Goal: Answer question/provide support: Share knowledge or assist other users

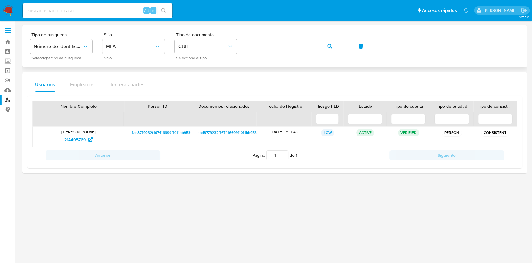
click at [247, 38] on div "Tipo de busqueda Número de identificación Seleccione tipo de búsqueda Sitio MLA…" at bounding box center [275, 45] width 490 height 27
click at [331, 44] on icon "button" at bounding box center [329, 46] width 5 height 5
click at [78, 137] on span "80253929" at bounding box center [75, 139] width 20 height 10
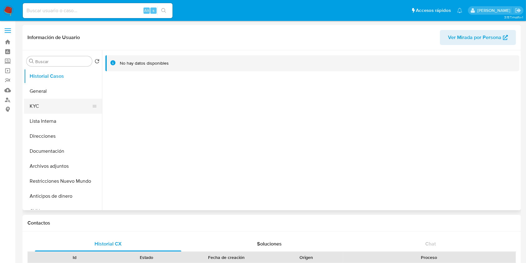
click at [47, 110] on button "KYC" at bounding box center [60, 106] width 73 height 15
select select "10"
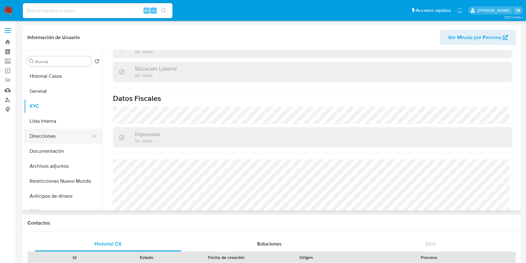
scroll to position [313, 0]
click at [48, 133] on button "Direcciones" at bounding box center [60, 135] width 73 height 15
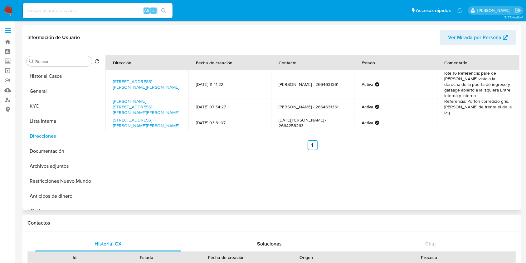
drag, startPoint x: 147, startPoint y: 108, endPoint x: 110, endPoint y: 94, distance: 39.2
click at [110, 98] on td "Calle Teresa De Los Andes 3323, Juana Kloslay, San Luis, 5701, Argentina 3323" at bounding box center [146, 106] width 83 height 17
copy link "Calle Teresa De Los Andes 3323, Juana Kloslay, San Luis, 5701, Argentina 3323"
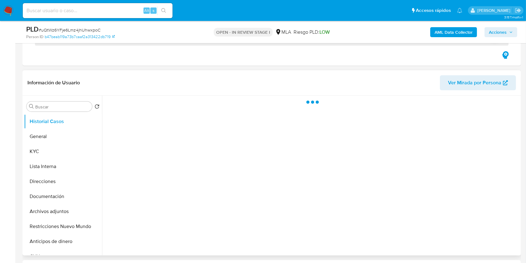
scroll to position [125, 0]
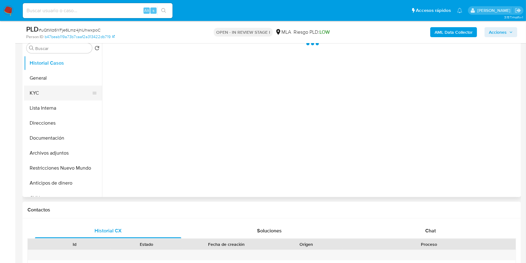
click at [46, 91] on button "KYC" at bounding box center [60, 92] width 73 height 15
select select "10"
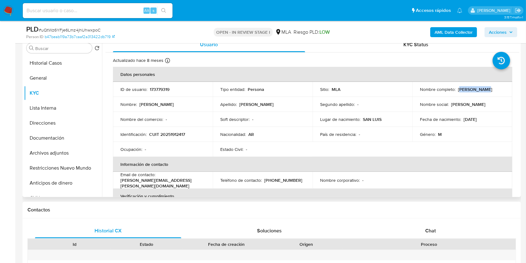
drag, startPoint x: 457, startPoint y: 90, endPoint x: 482, endPoint y: 86, distance: 24.8
click at [482, 86] on p "[PERSON_NAME]" at bounding box center [475, 89] width 34 height 6
drag, startPoint x: 457, startPoint y: 90, endPoint x: 493, endPoint y: 91, distance: 36.8
click at [492, 91] on p "[PERSON_NAME]" at bounding box center [475, 89] width 34 height 6
copy p "[PERSON_NAME]"
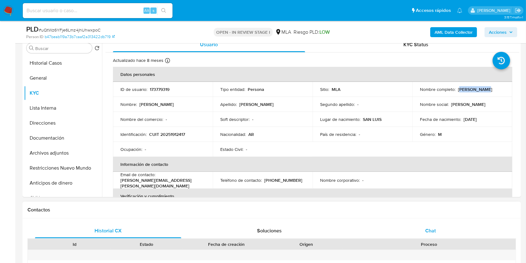
click at [429, 235] on div "Chat" at bounding box center [430, 230] width 146 height 15
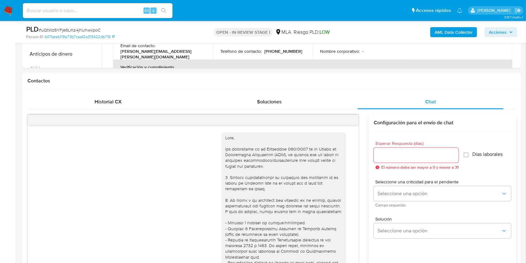
scroll to position [352, 0]
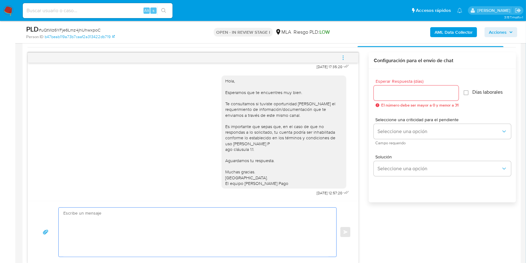
click at [113, 251] on textarea at bounding box center [195, 231] width 265 height 49
paste textarea "Hola Jorge Hugo Estrada, En función de las operaciones registradas en tu cuenta…"
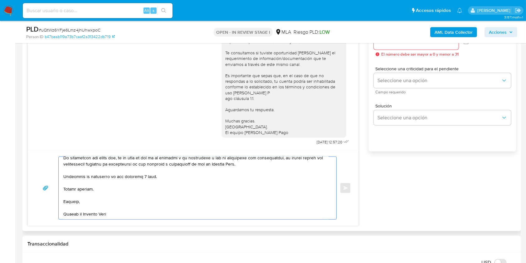
scroll to position [405, 0]
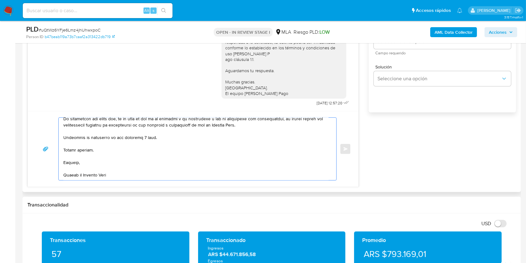
click at [145, 136] on textarea at bounding box center [195, 149] width 265 height 62
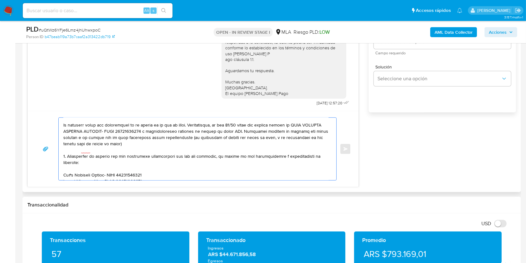
scroll to position [0, 0]
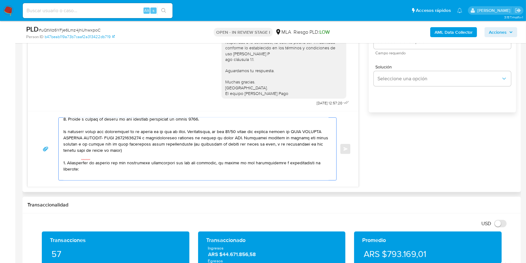
drag, startPoint x: 142, startPoint y: 157, endPoint x: 55, endPoint y: 134, distance: 89.9
click at [55, 134] on div "Enviar" at bounding box center [193, 148] width 316 height 63
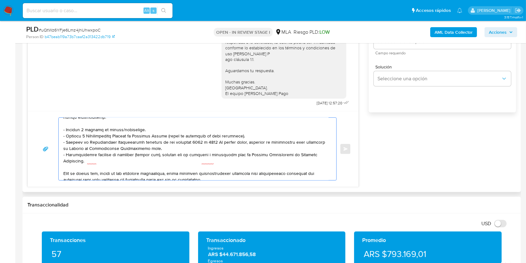
scroll to position [56, 0]
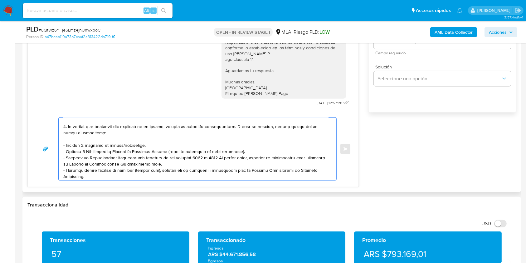
drag, startPoint x: 96, startPoint y: 178, endPoint x: 56, endPoint y: 153, distance: 47.9
click at [56, 153] on div "Enviar" at bounding box center [193, 148] width 316 height 63
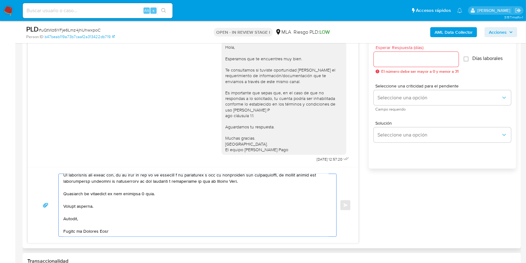
type textarea "Hola Jorge Hugo Estrada, En función de las operaciones registradas en tu cuenta…"
click at [408, 60] on input "Esperar Respuesta (días)" at bounding box center [416, 59] width 85 height 8
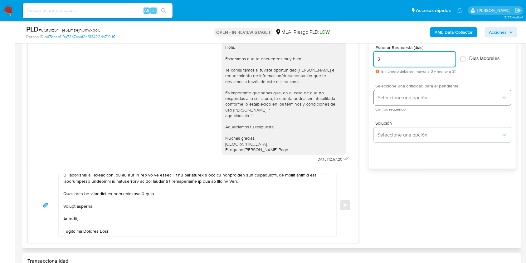
type input "2"
click at [395, 101] on button "Seleccione una opción" at bounding box center [442, 97] width 137 height 15
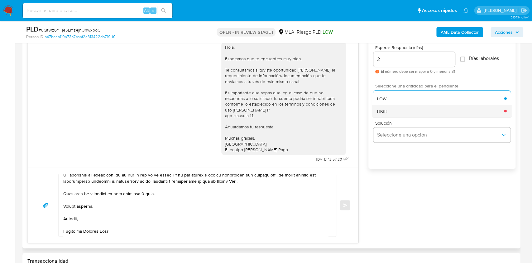
click at [396, 106] on div "HIGH" at bounding box center [440, 110] width 127 height 12
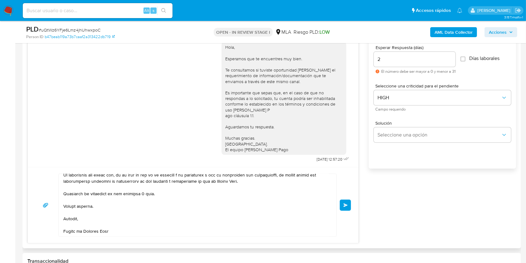
click at [348, 206] on button "Enviar" at bounding box center [345, 204] width 11 height 11
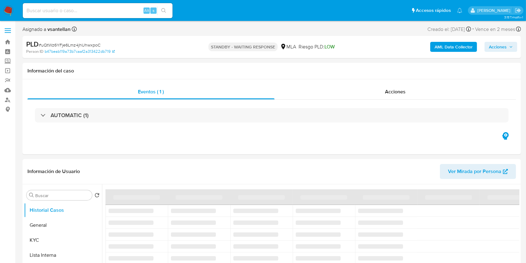
select select "10"
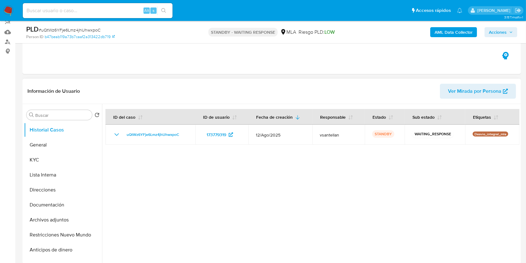
scroll to position [83, 0]
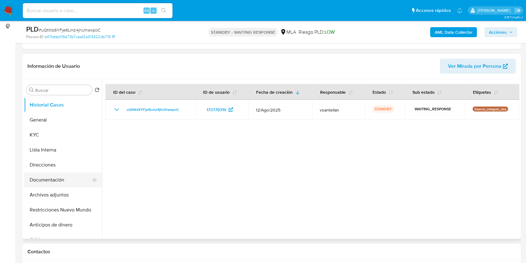
click at [63, 181] on button "Documentación" at bounding box center [60, 179] width 73 height 15
